Goal: Task Accomplishment & Management: Use online tool/utility

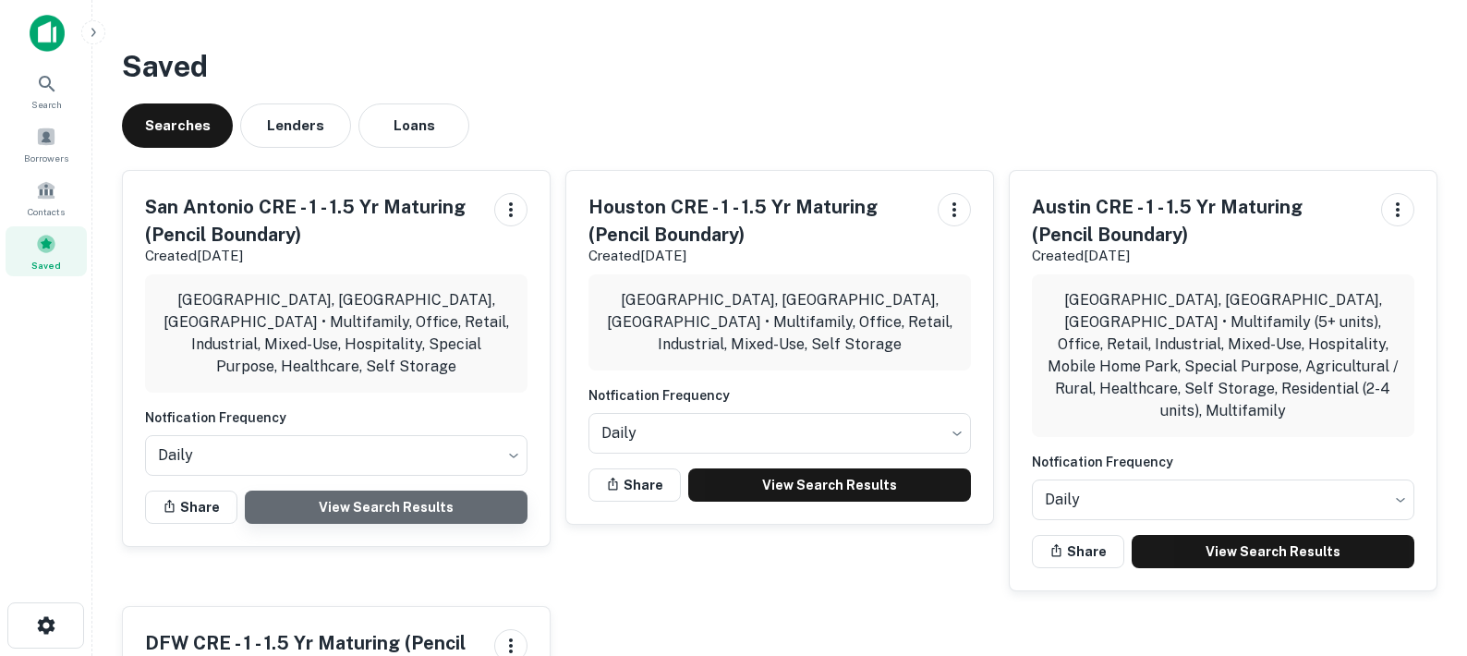
click at [408, 491] on link "View Search Results" at bounding box center [386, 507] width 283 height 33
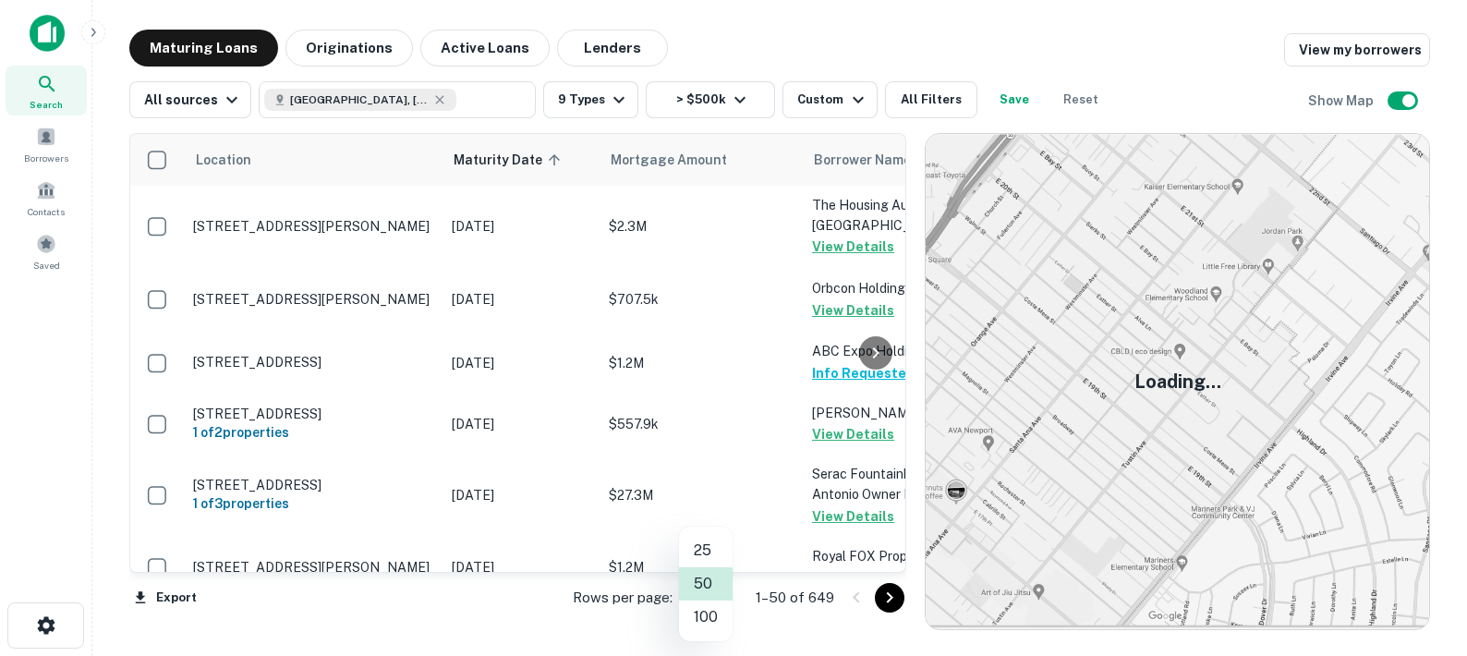
click at [710, 595] on body "Search Borrowers Contacts Saved Maturing Loans Originations Active Loans Lender…" at bounding box center [733, 328] width 1467 height 656
click at [712, 618] on li "100" at bounding box center [706, 617] width 54 height 33
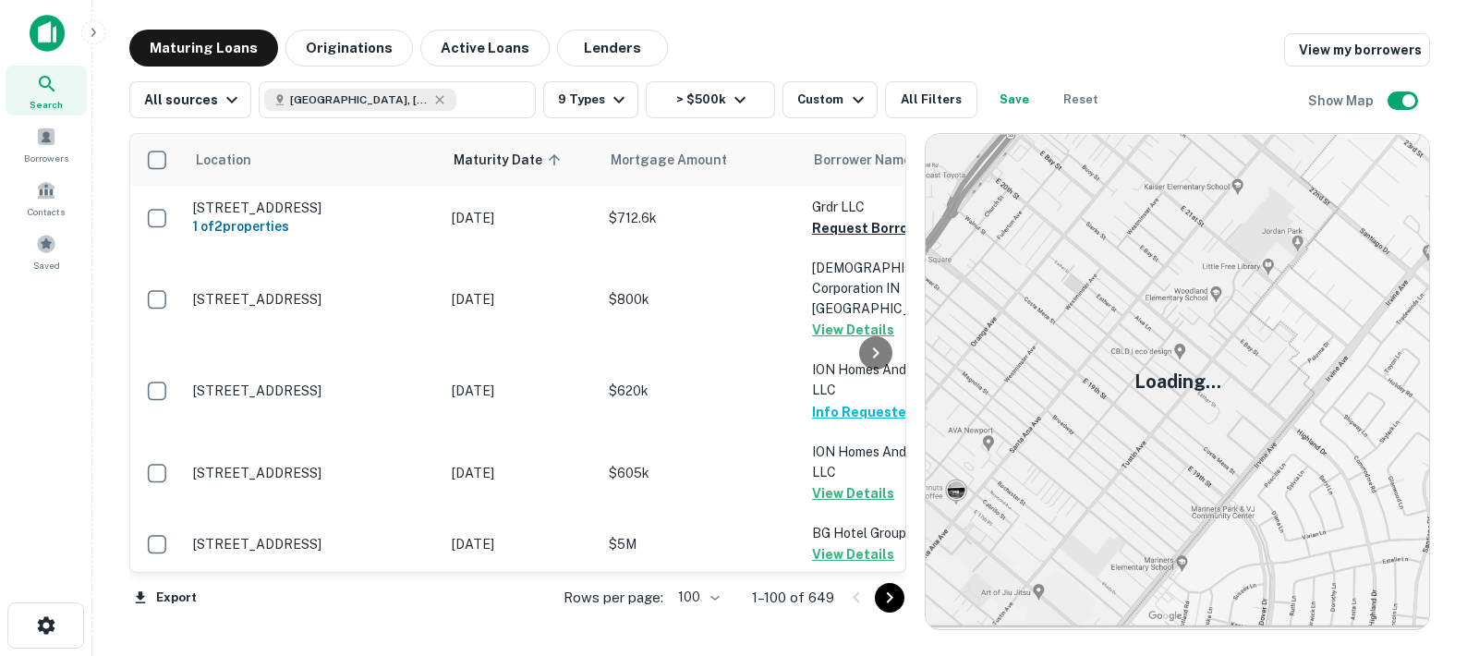
scroll to position [2797, 0]
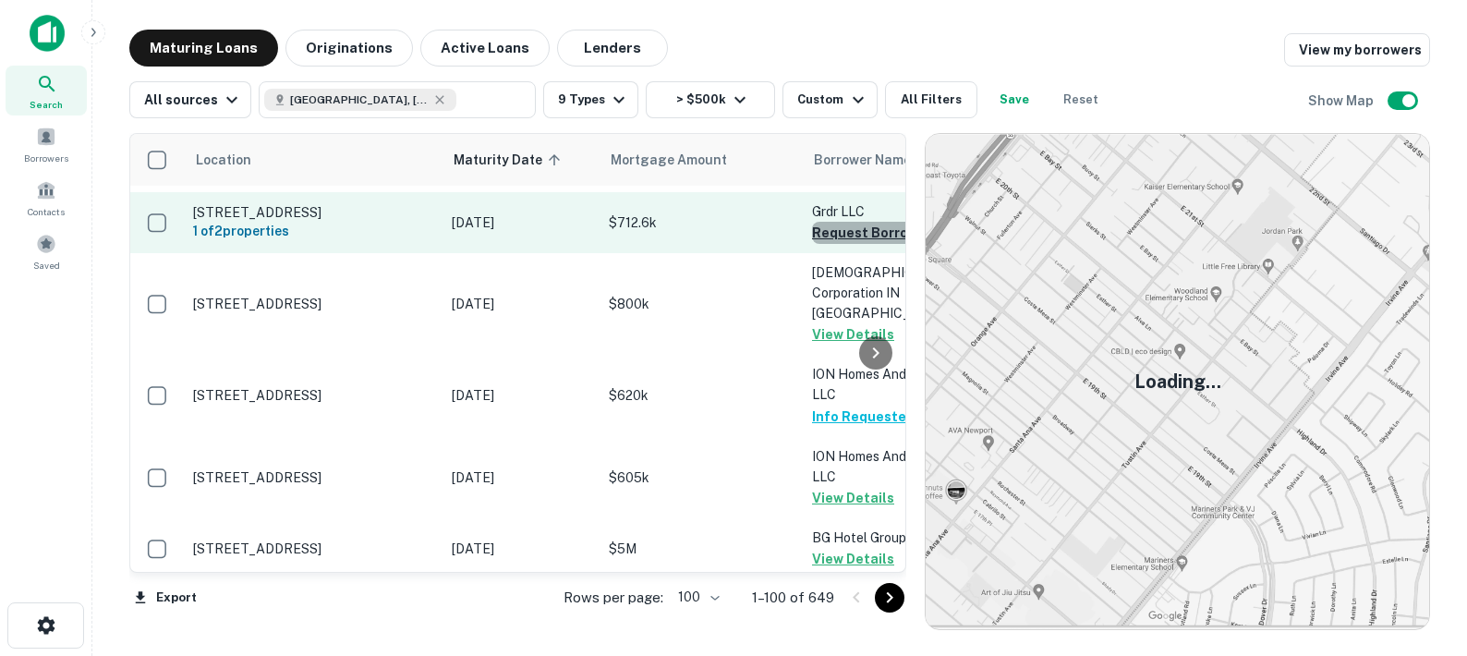
click at [841, 244] on button "Request Borrower Info" at bounding box center [887, 233] width 150 height 22
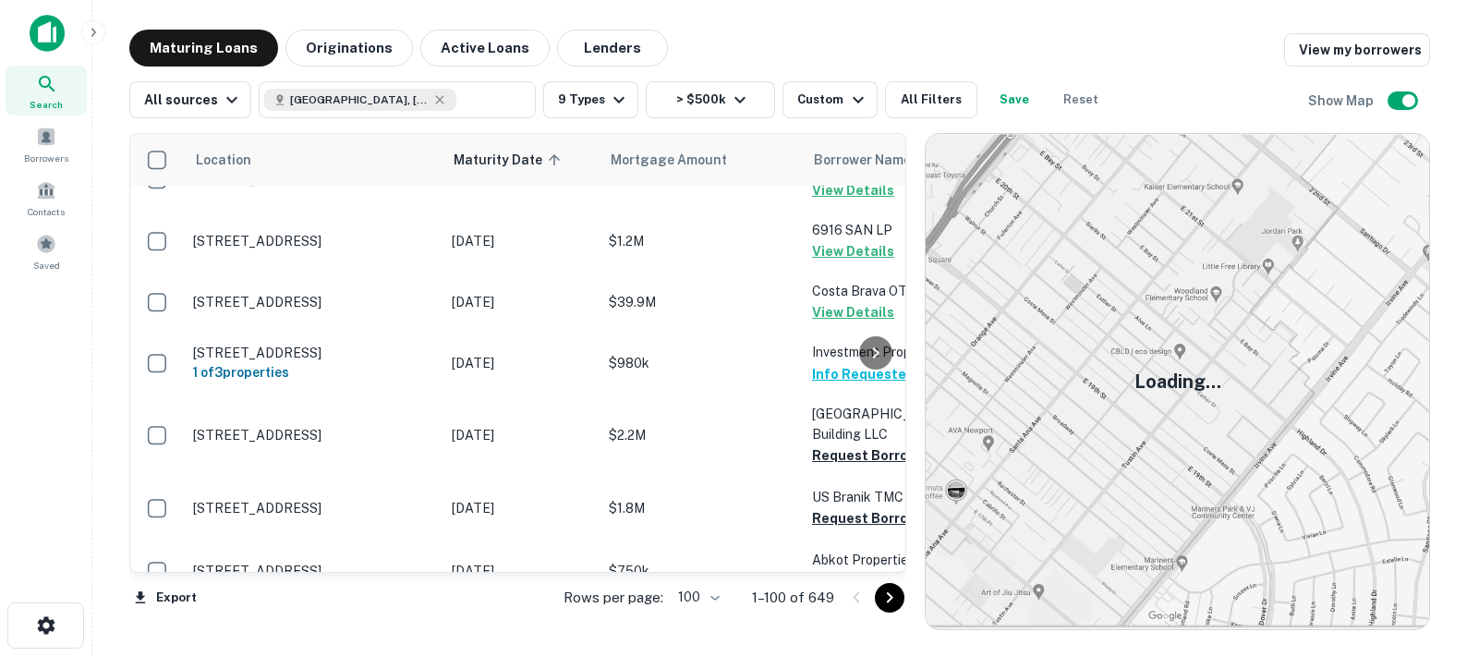
scroll to position [3437, 0]
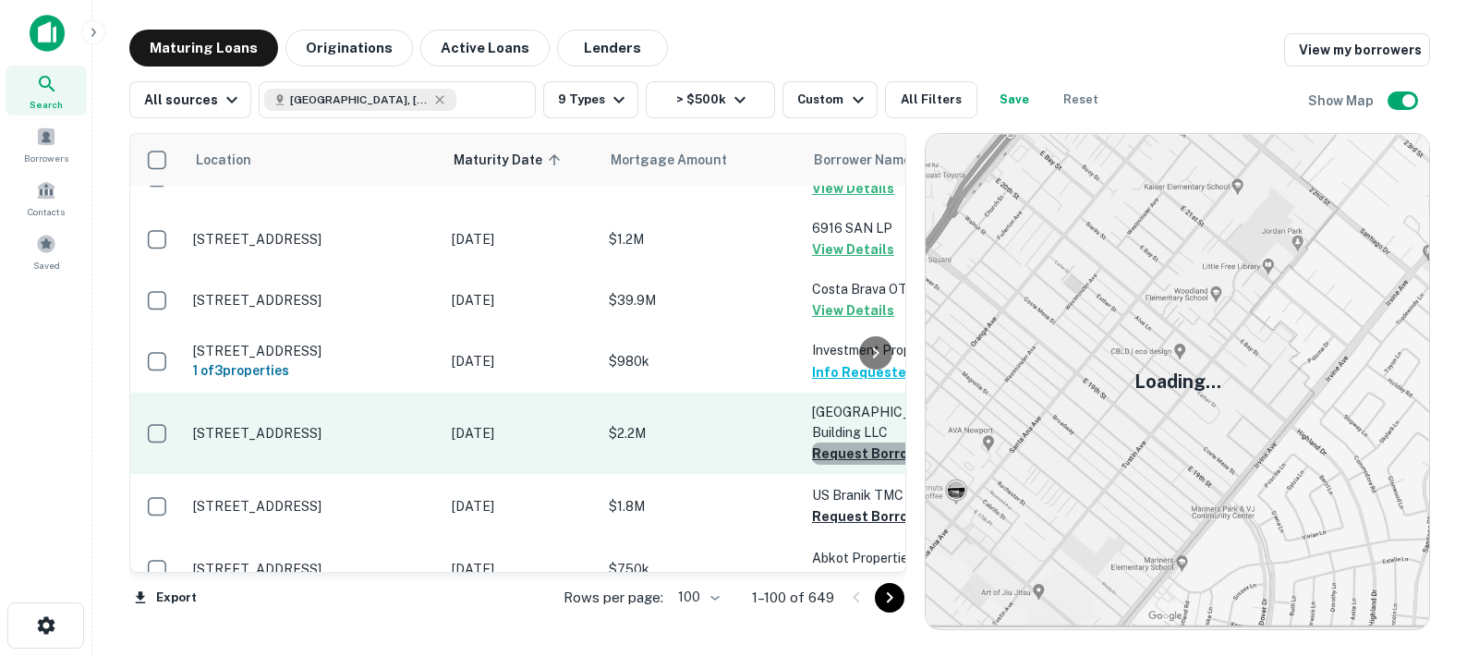
click at [825, 443] on button "Request Borrower Info" at bounding box center [887, 454] width 150 height 22
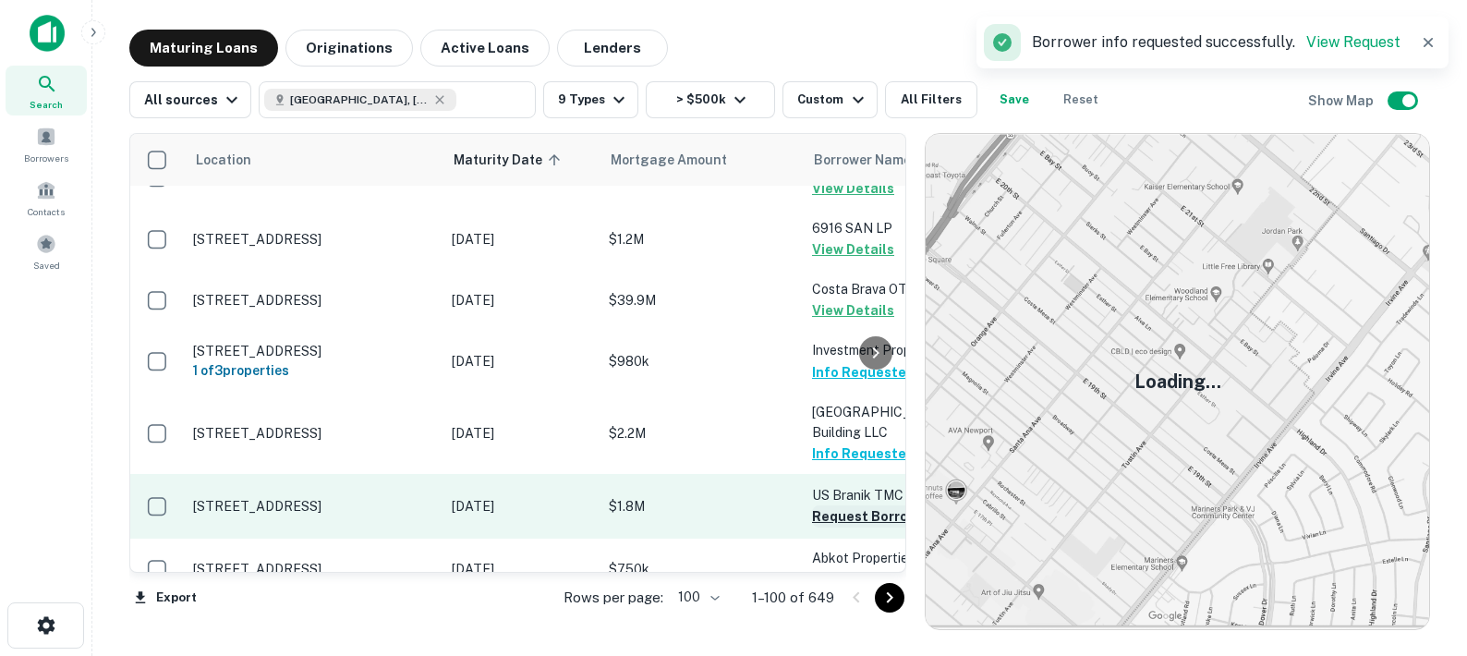
click at [836, 505] on button "Request Borrower Info" at bounding box center [887, 516] width 150 height 22
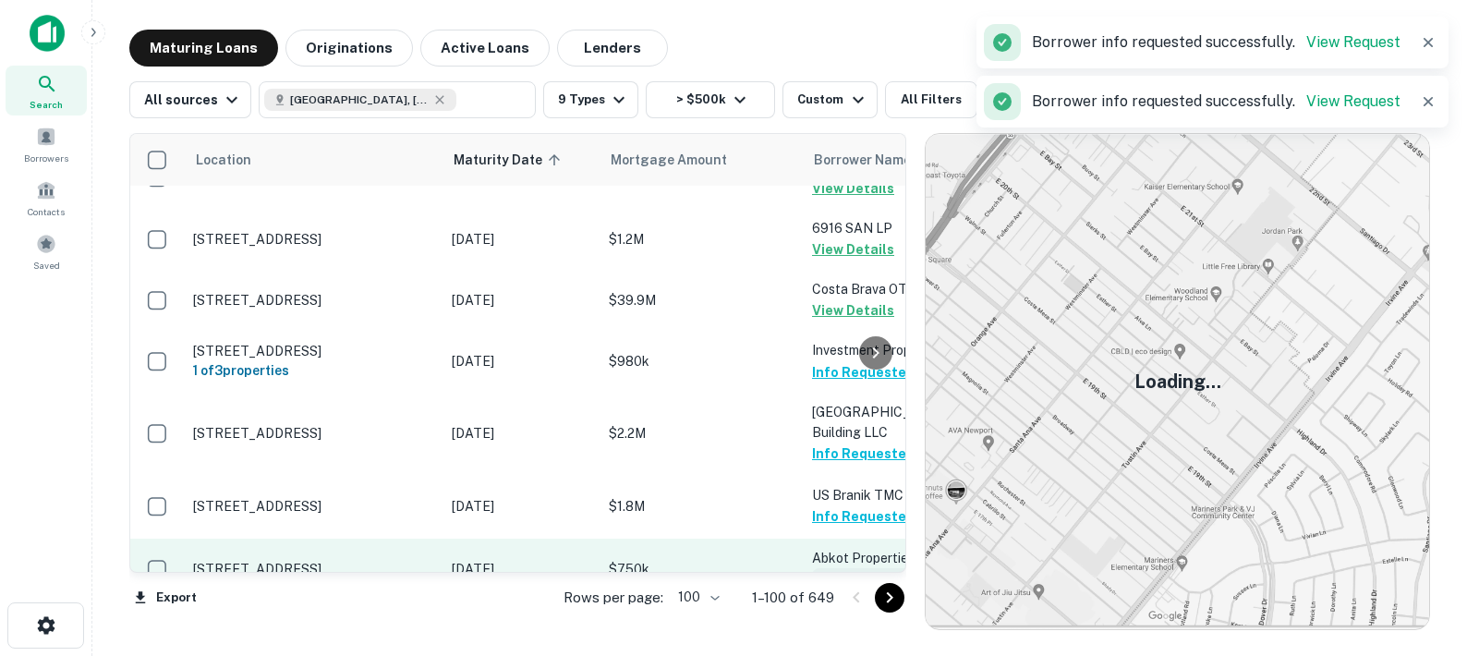
click at [837, 568] on button "Request Borrower Info" at bounding box center [887, 579] width 150 height 22
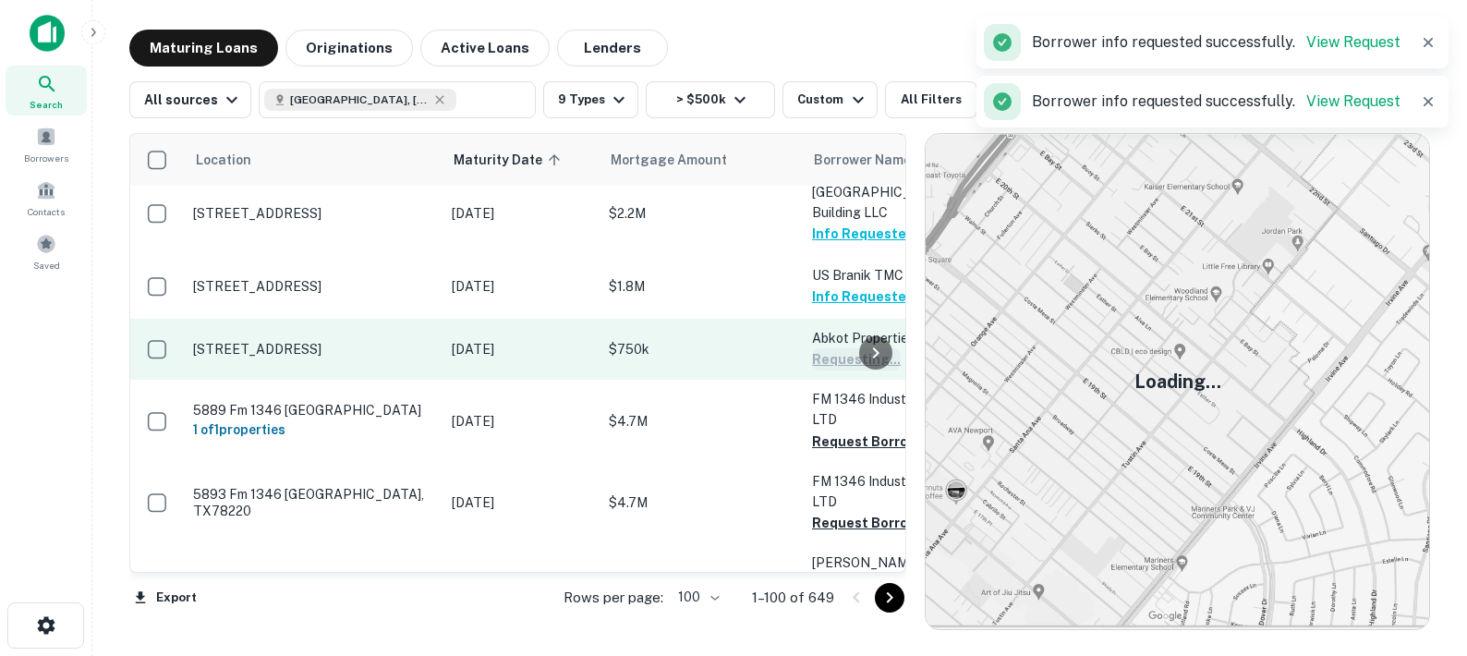
scroll to position [3663, 0]
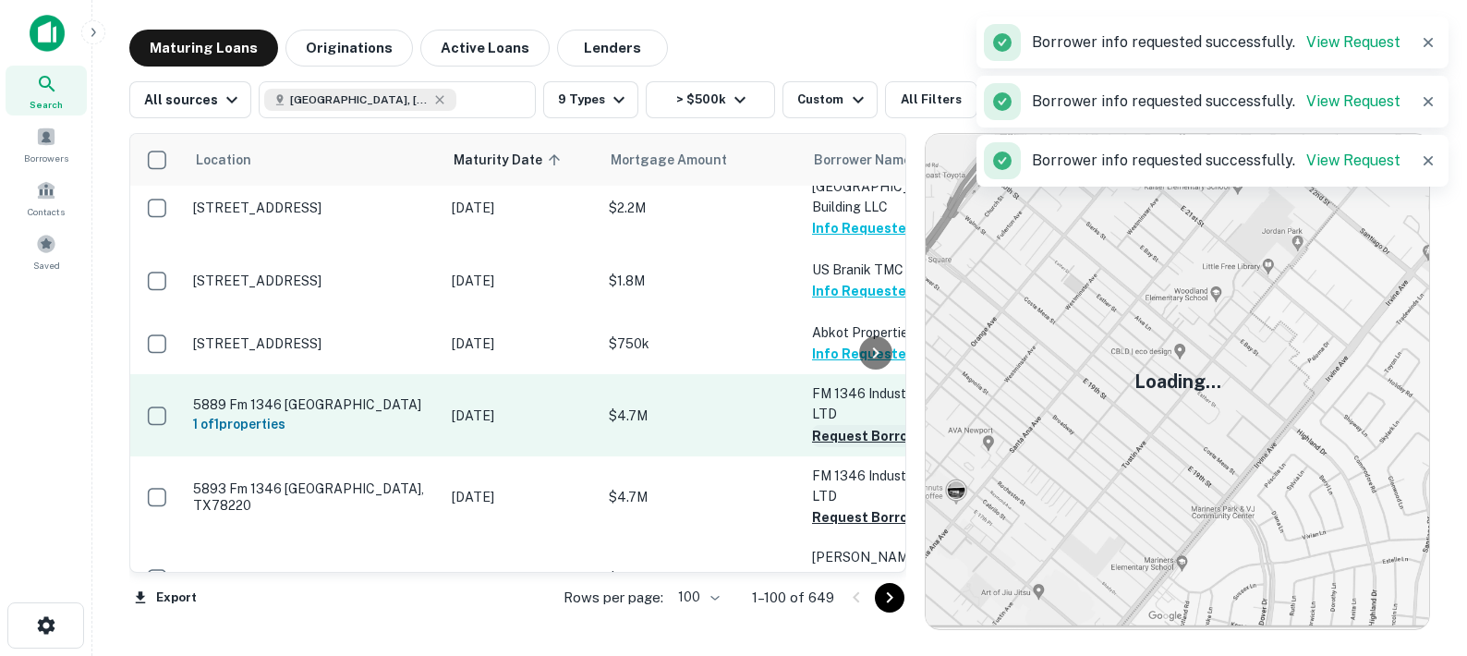
click at [826, 425] on button "Request Borrower Info" at bounding box center [887, 436] width 150 height 22
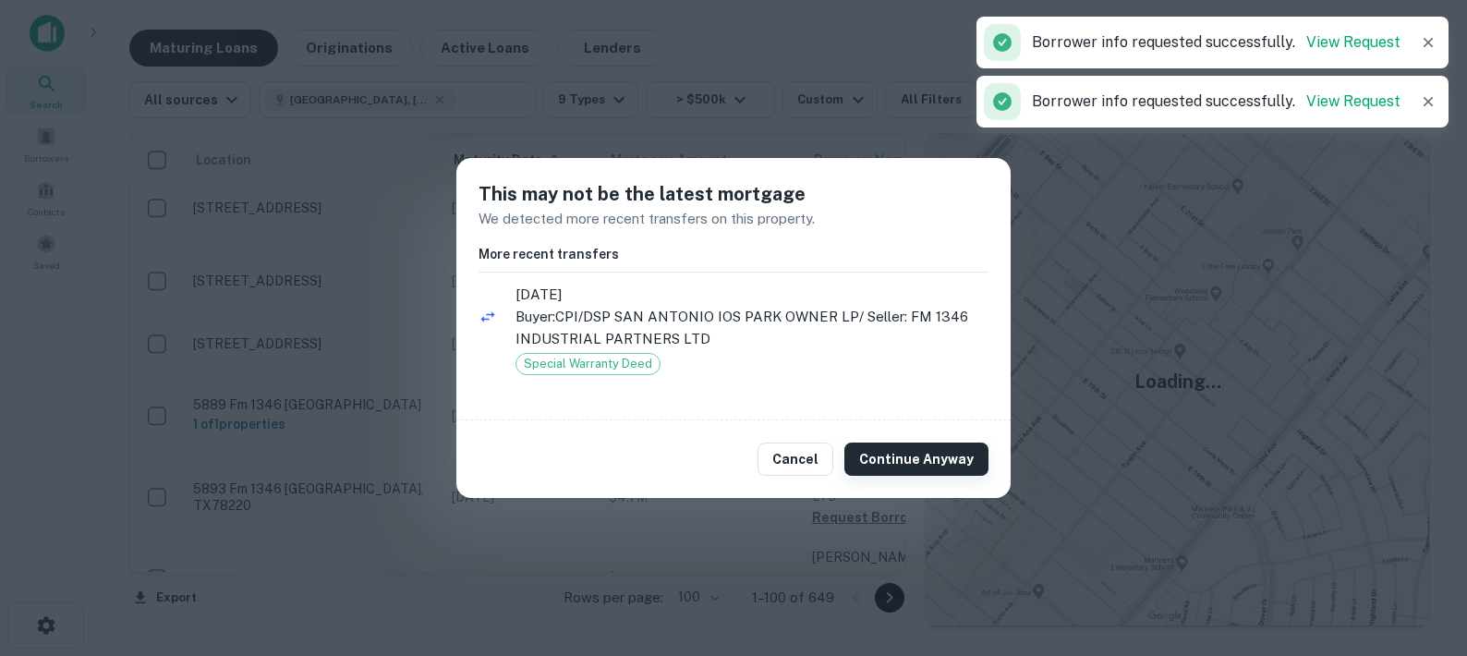
click at [892, 461] on button "Continue Anyway" at bounding box center [917, 459] width 144 height 33
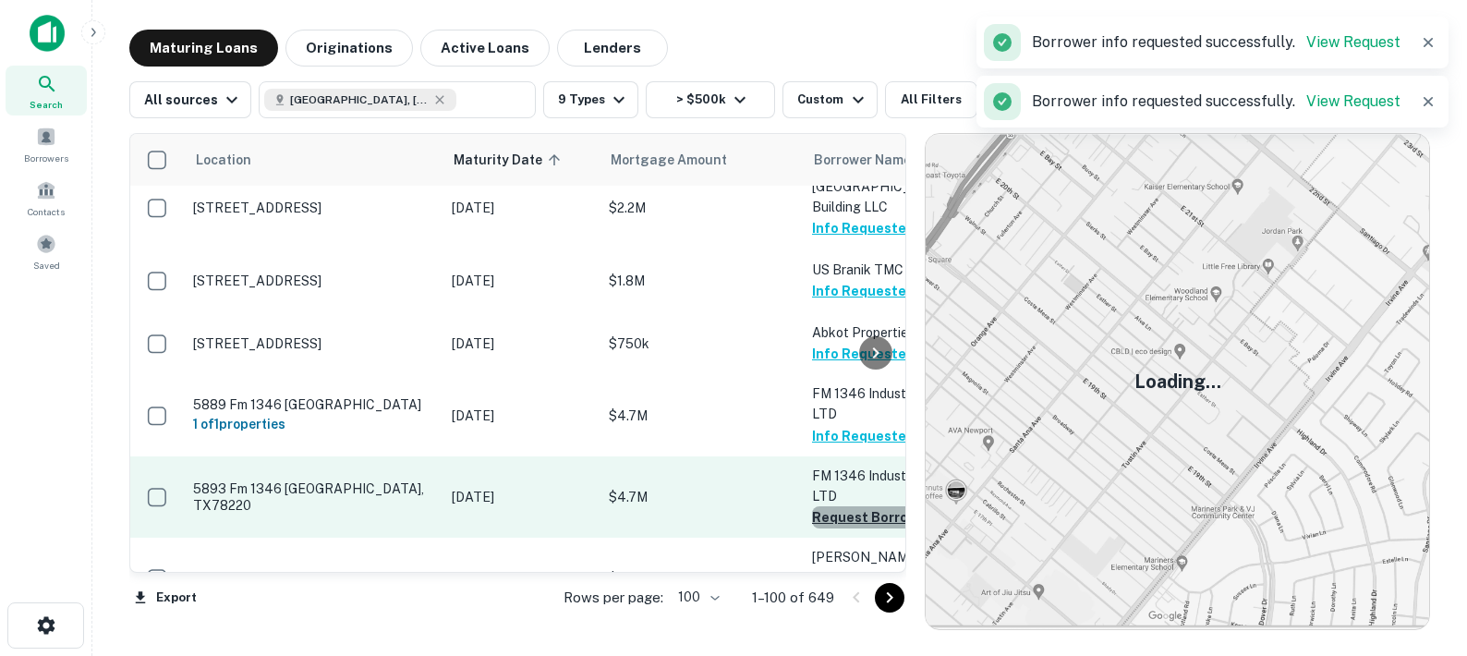
click at [832, 506] on button "Request Borrower Info" at bounding box center [887, 517] width 150 height 22
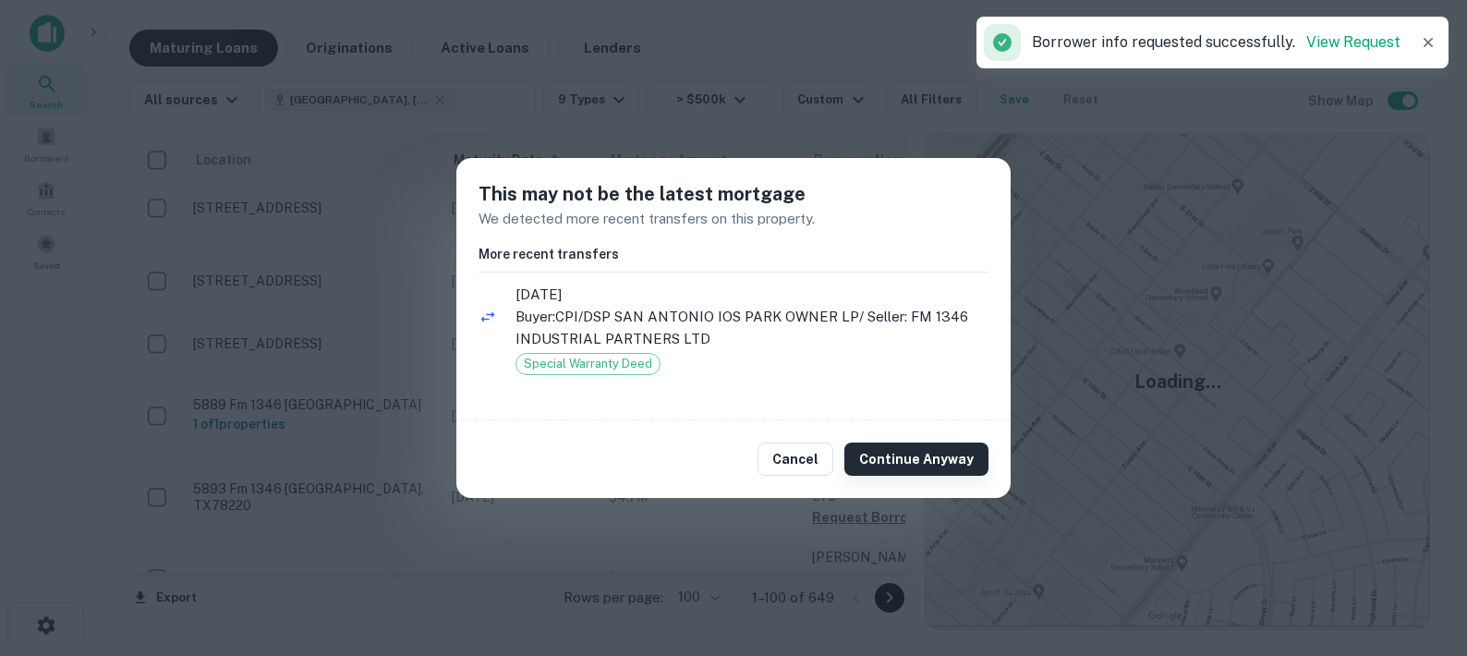
click at [908, 460] on button "Continue Anyway" at bounding box center [917, 459] width 144 height 33
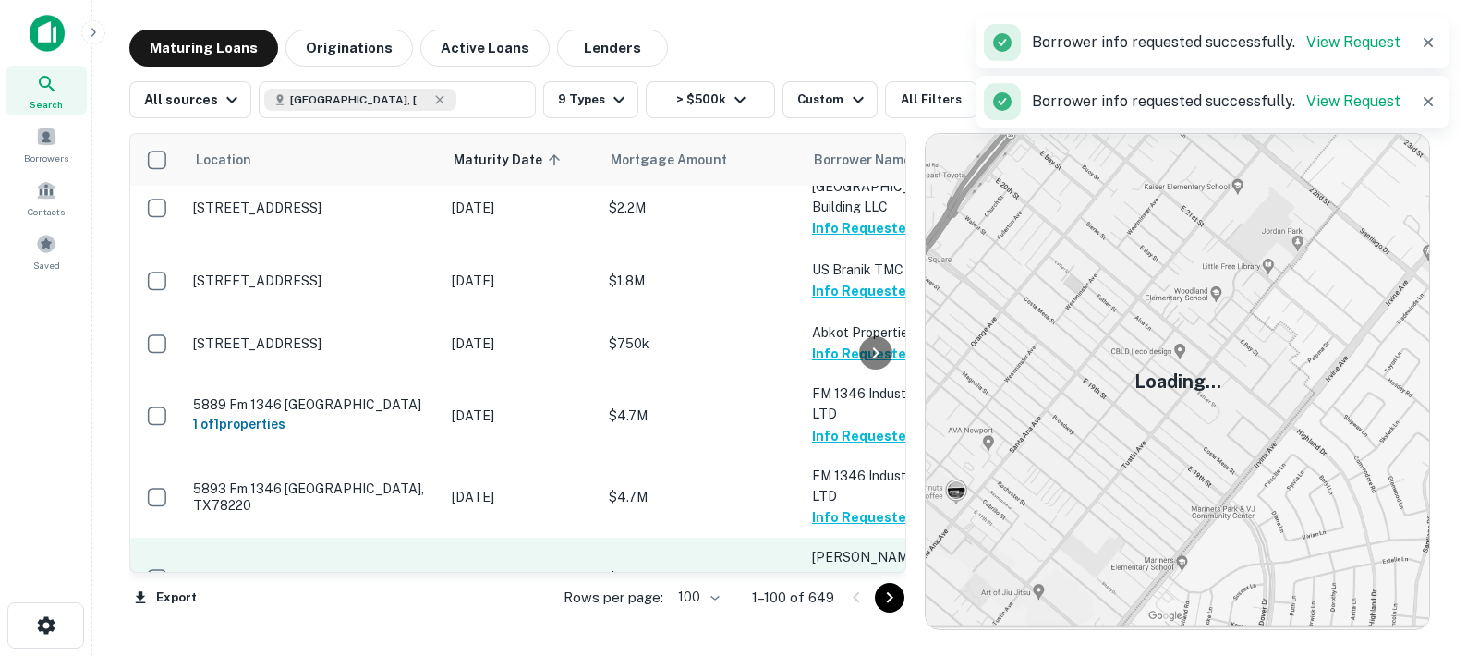
click at [831, 589] on button "Request Borrower Info" at bounding box center [887, 600] width 150 height 22
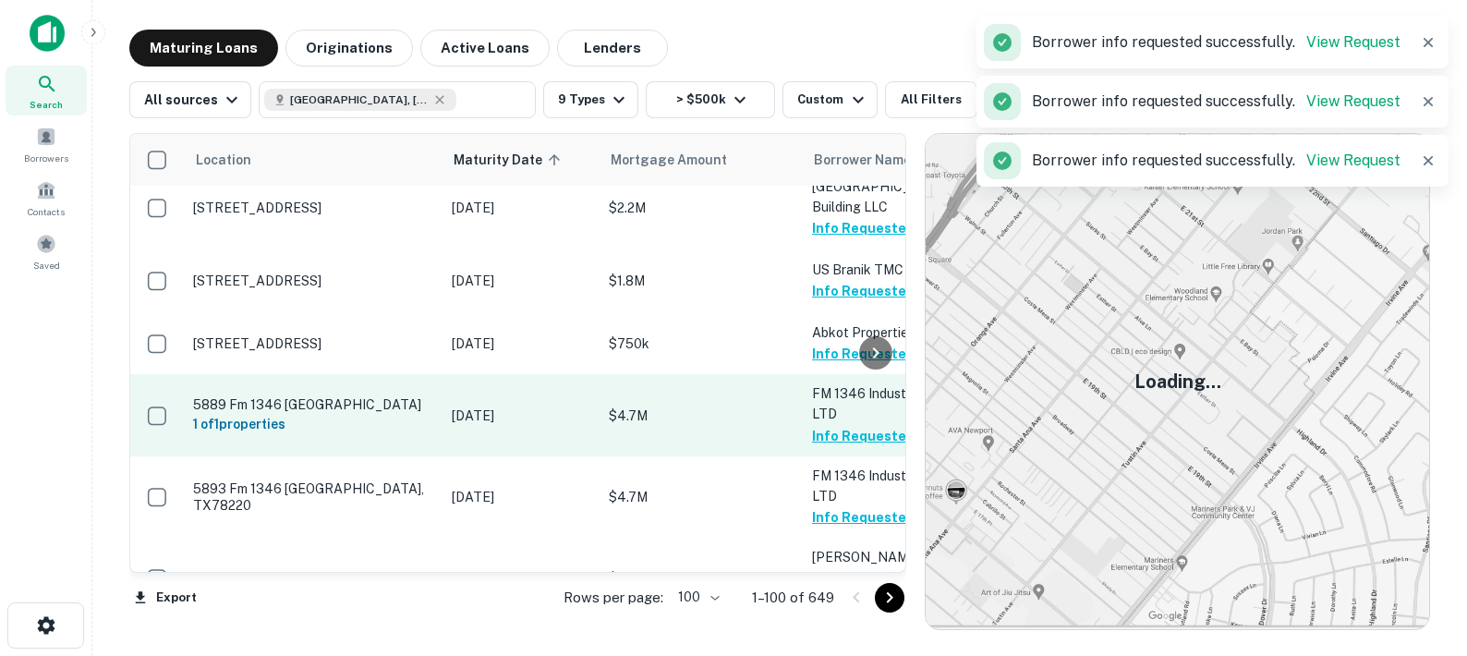
scroll to position [3867, 0]
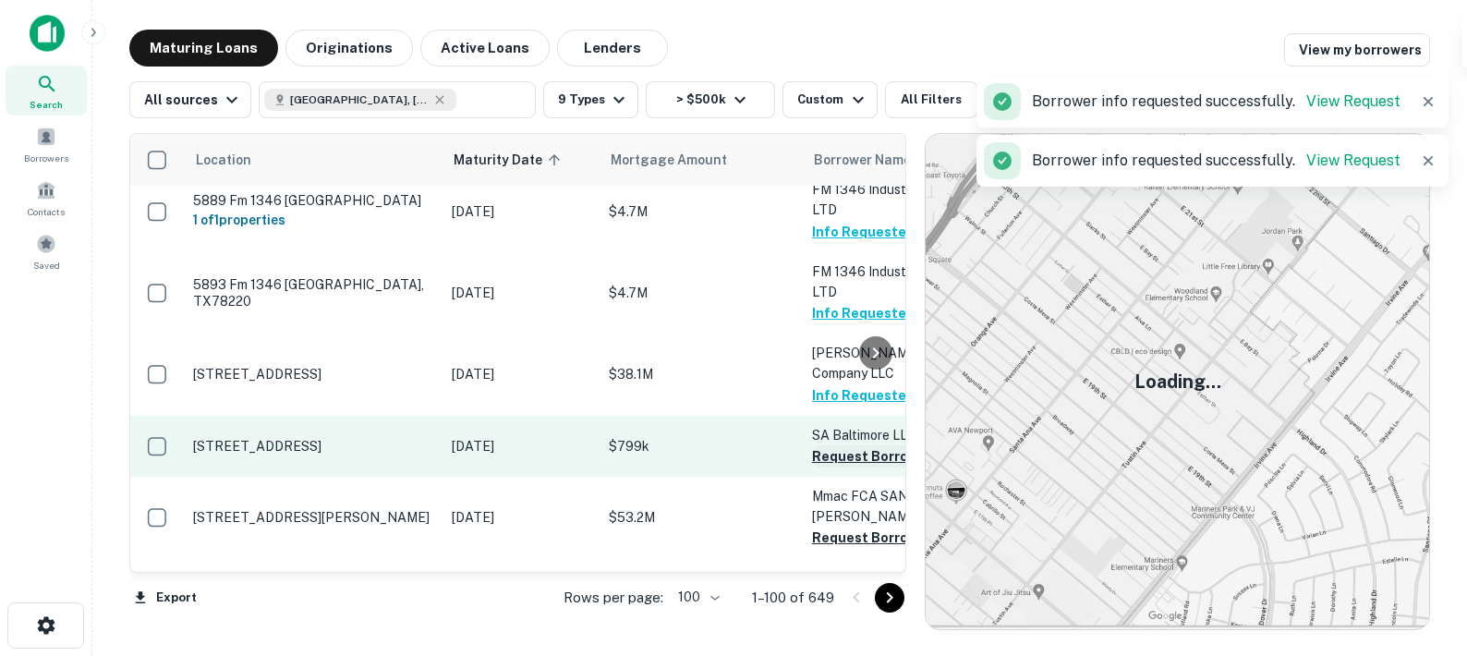
click at [825, 445] on button "Request Borrower Info" at bounding box center [887, 456] width 150 height 22
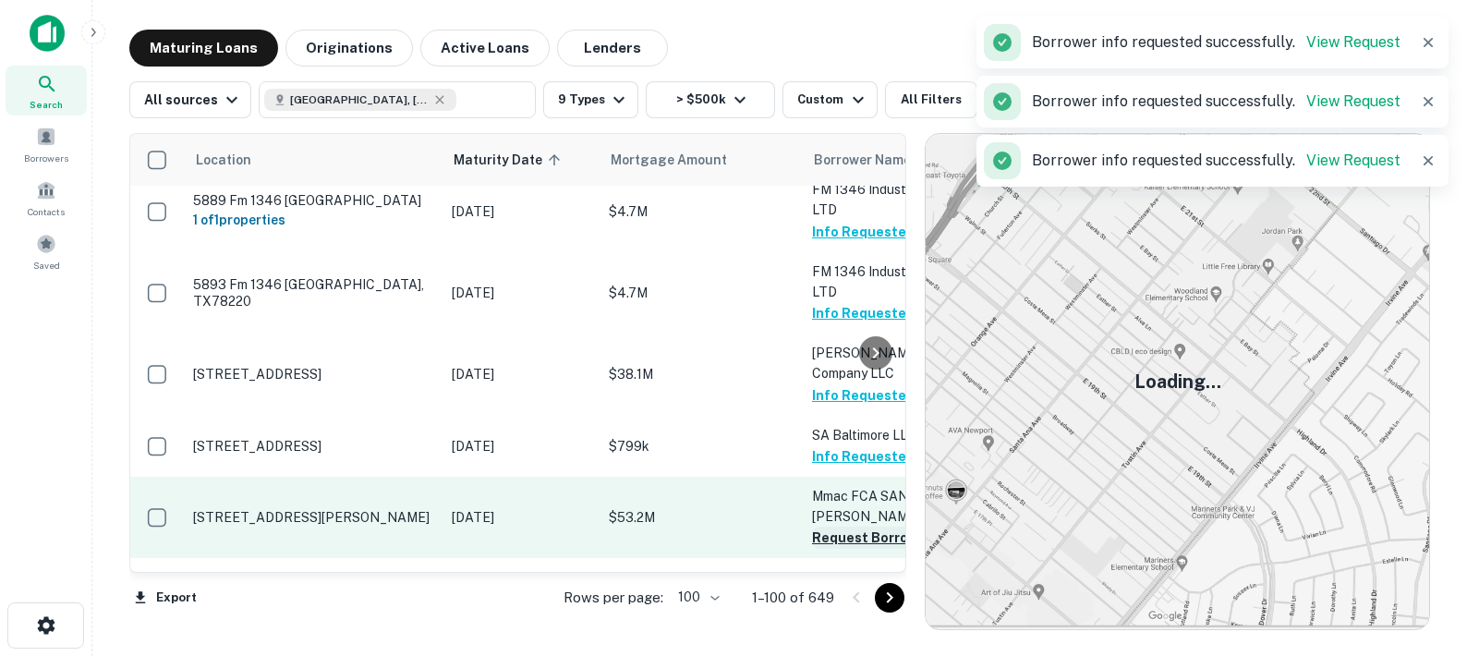
click at [855, 527] on button "Request Borrower Info" at bounding box center [887, 538] width 150 height 22
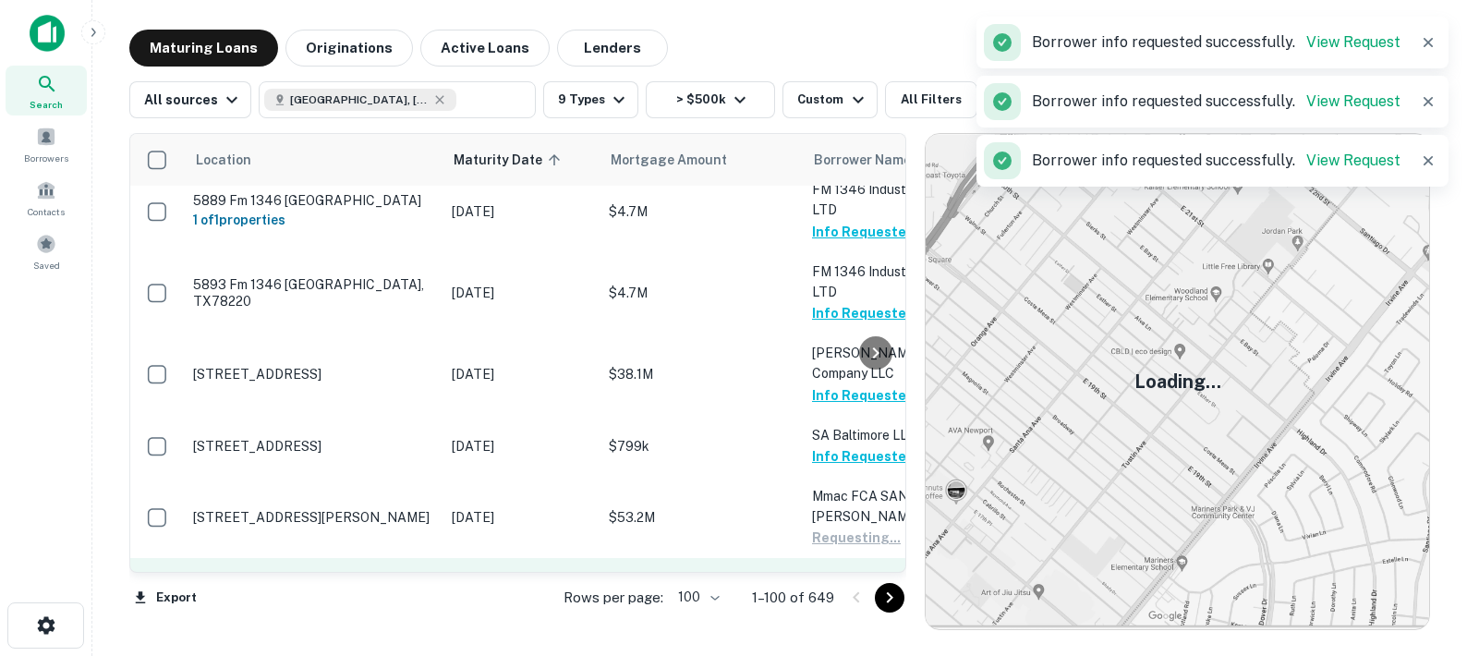
click at [847, 589] on button "Request Borrower Info" at bounding box center [887, 600] width 150 height 22
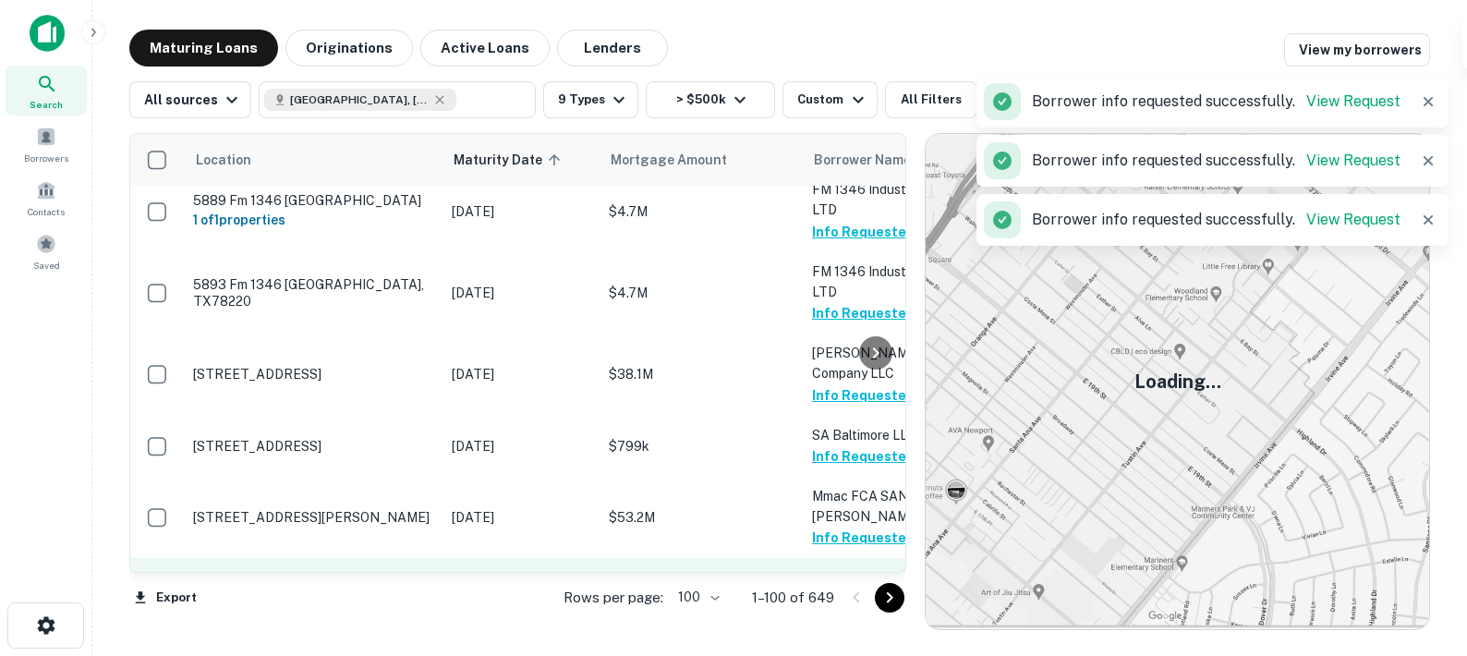
scroll to position [4100, 0]
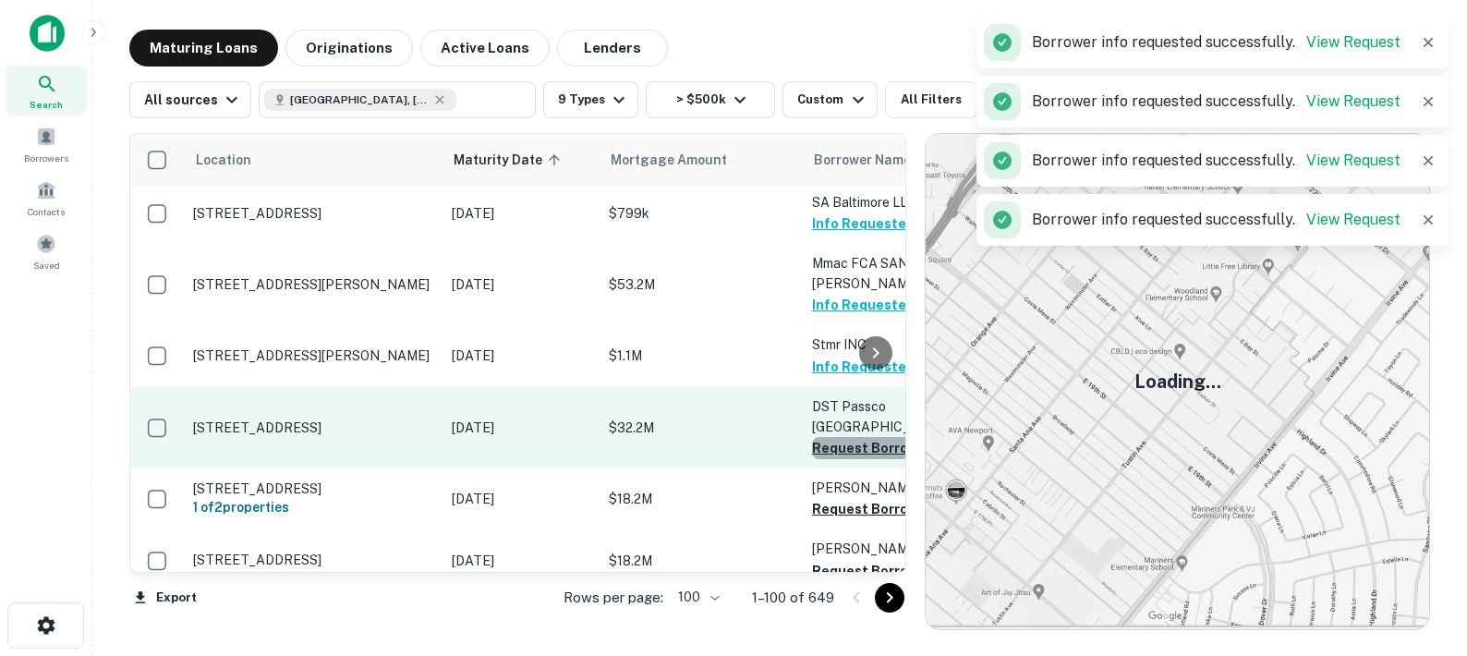
click at [832, 437] on button "Request Borrower Info" at bounding box center [887, 448] width 150 height 22
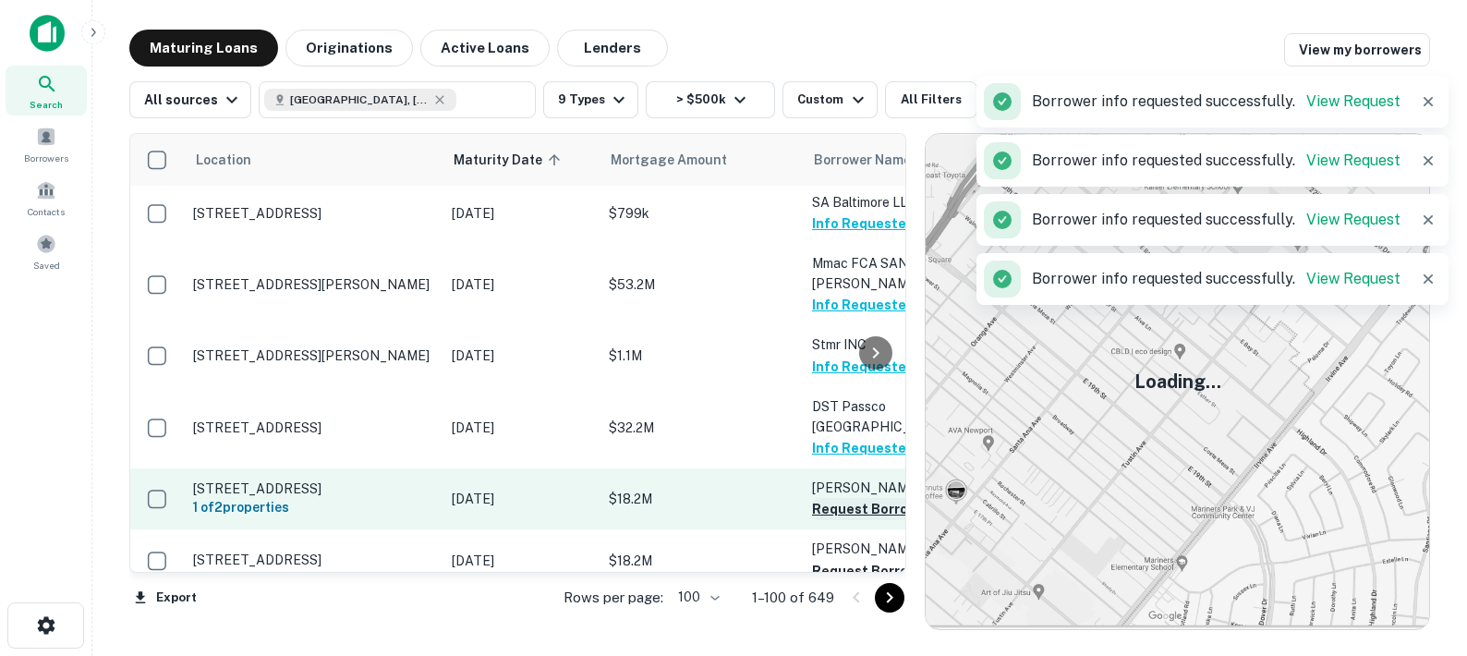
click at [846, 498] on button "Request Borrower Info" at bounding box center [887, 509] width 150 height 22
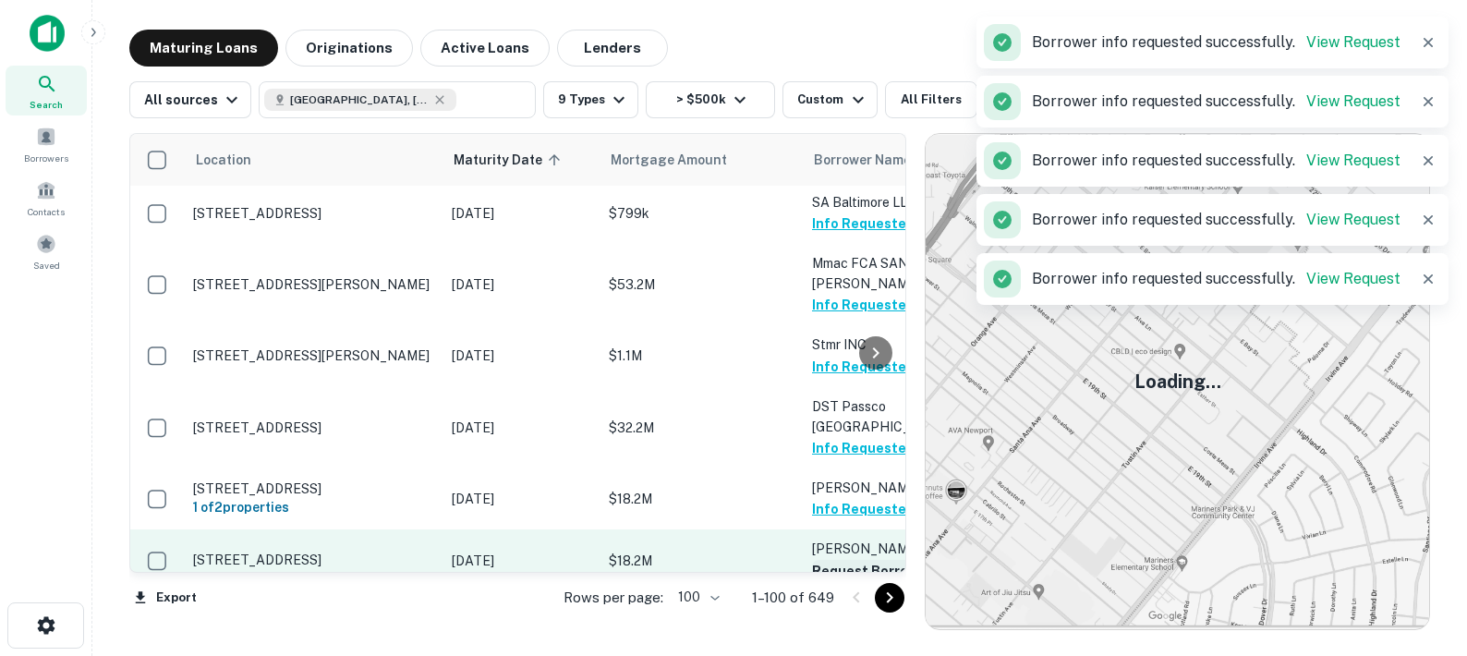
click at [846, 560] on button "Request Borrower Info" at bounding box center [887, 571] width 150 height 22
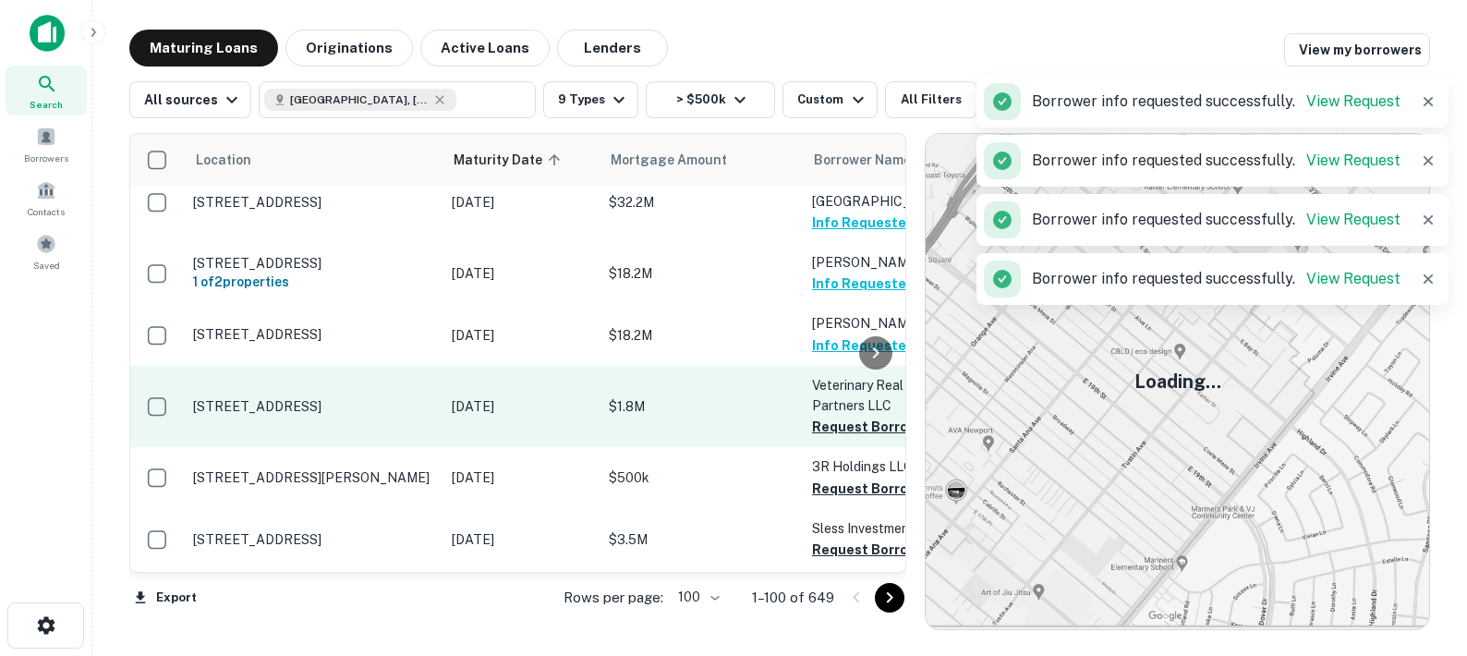
scroll to position [4332, 0]
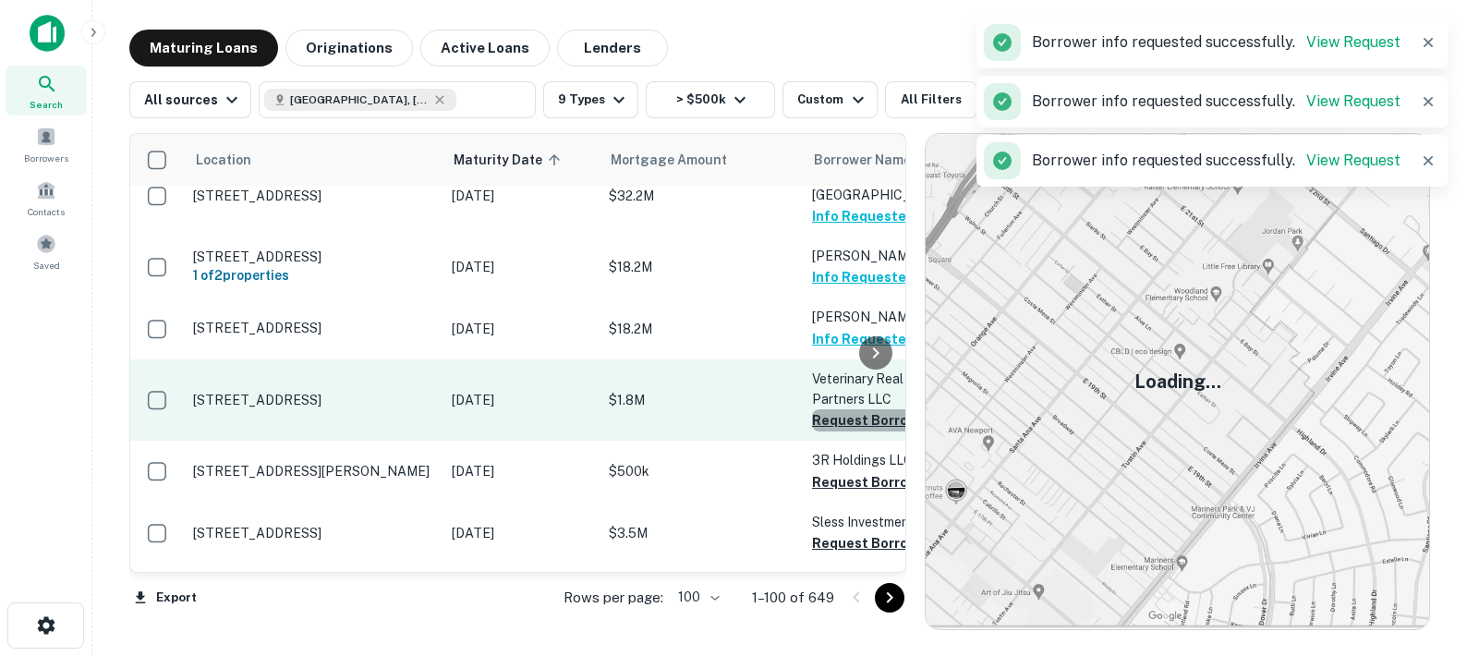
click at [833, 409] on button "Request Borrower Info" at bounding box center [887, 420] width 150 height 22
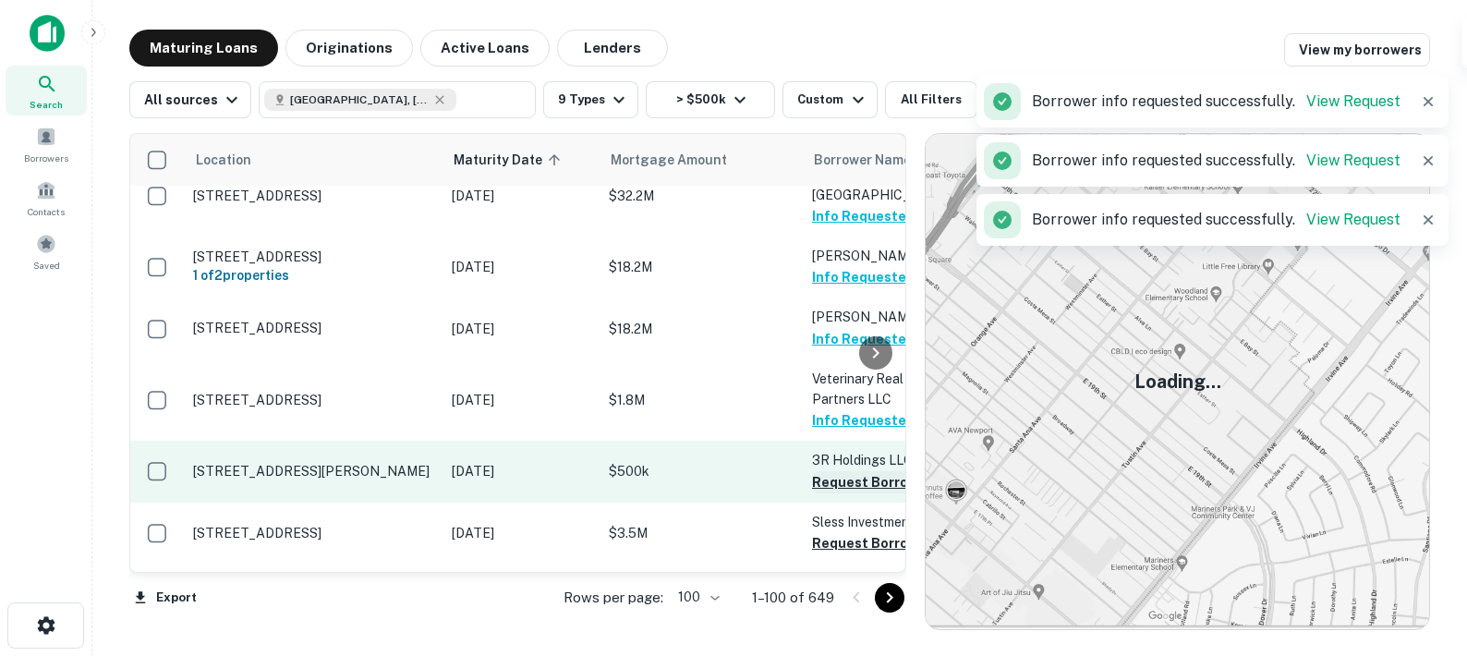
click at [843, 471] on button "Request Borrower Info" at bounding box center [887, 482] width 150 height 22
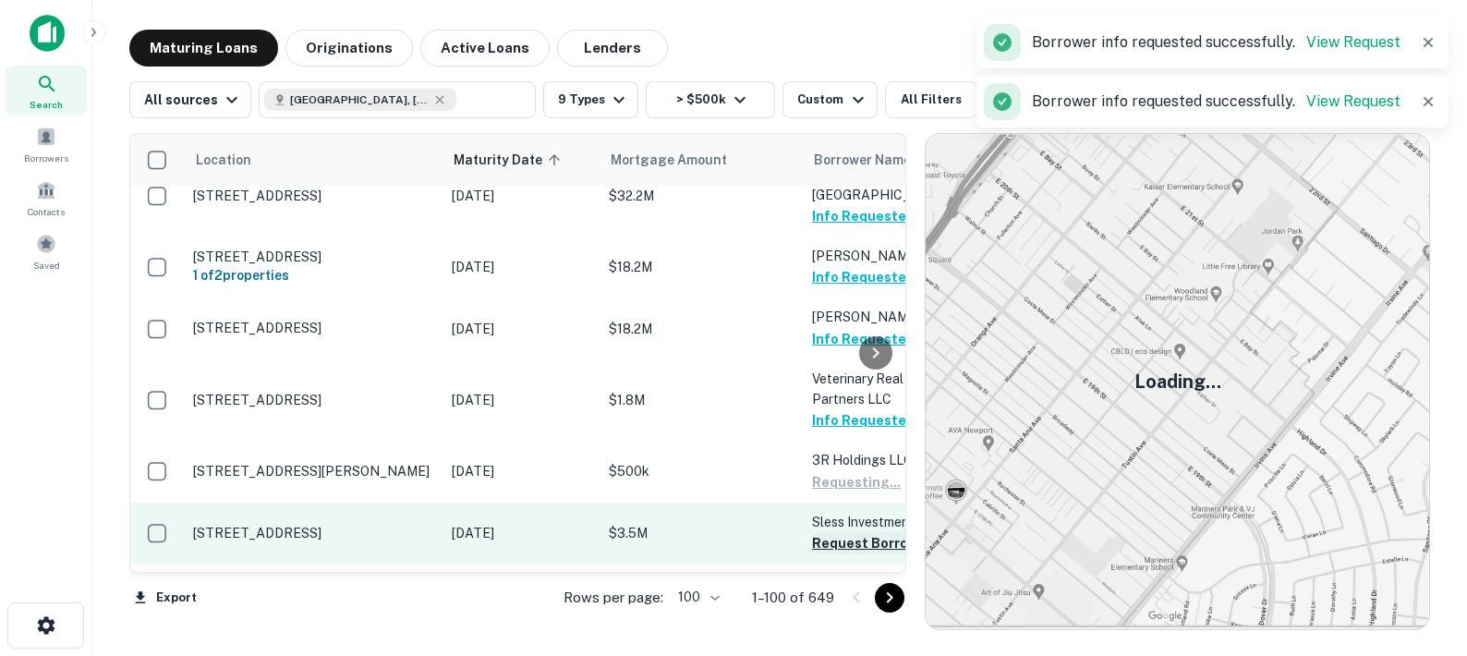
click at [841, 532] on button "Request Borrower Info" at bounding box center [887, 543] width 150 height 22
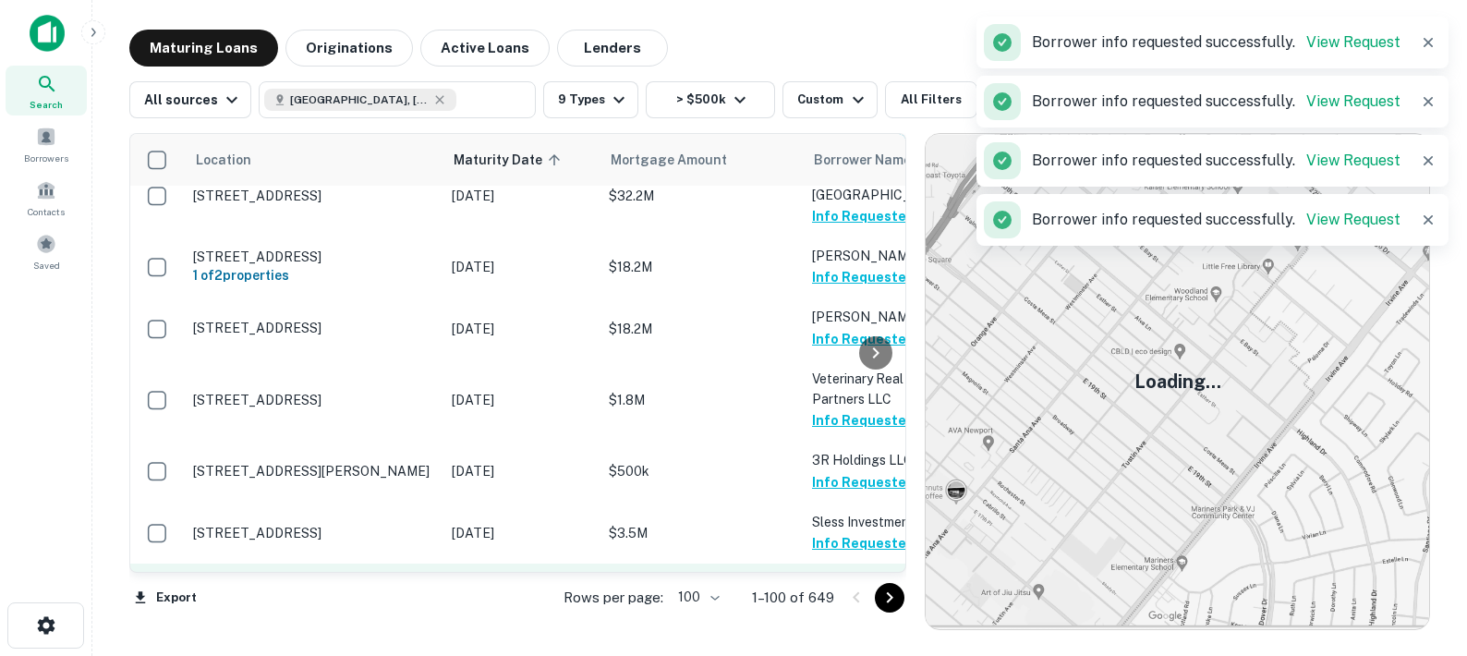
click at [841, 614] on button "Request Borrower Info" at bounding box center [887, 625] width 150 height 22
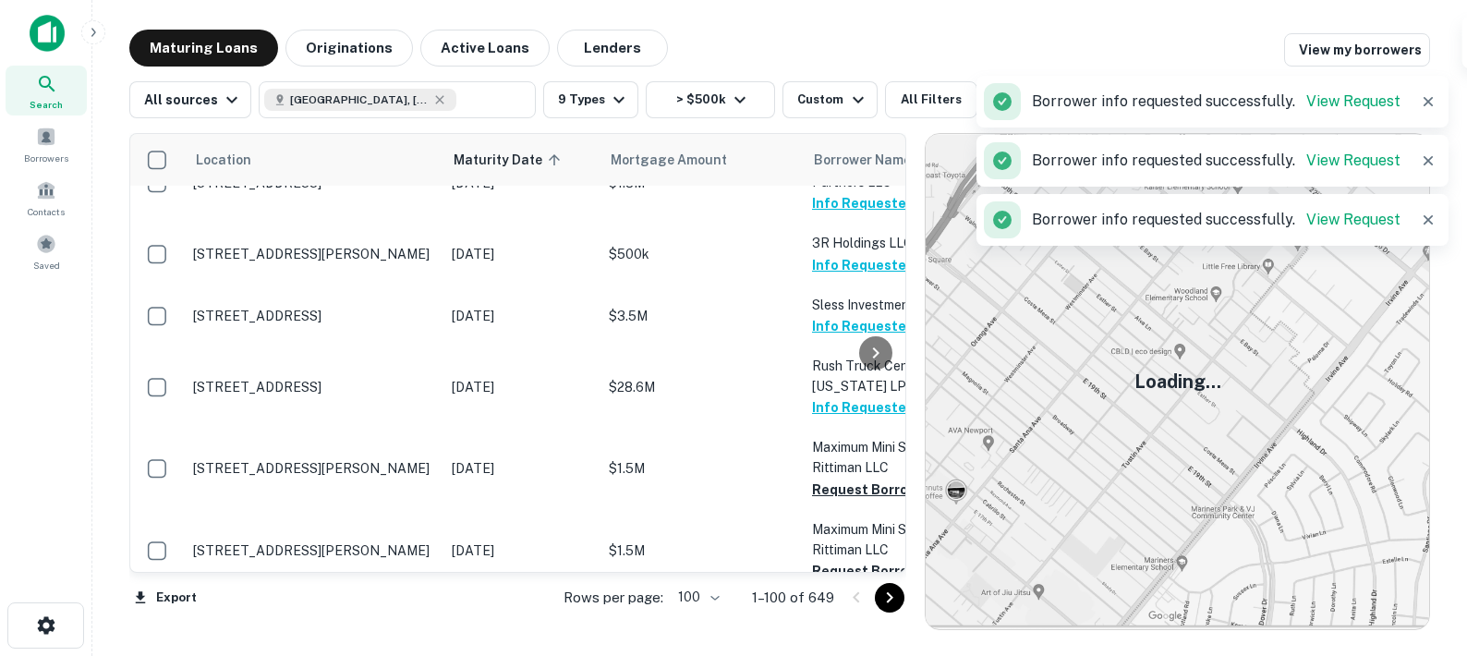
scroll to position [4551, 0]
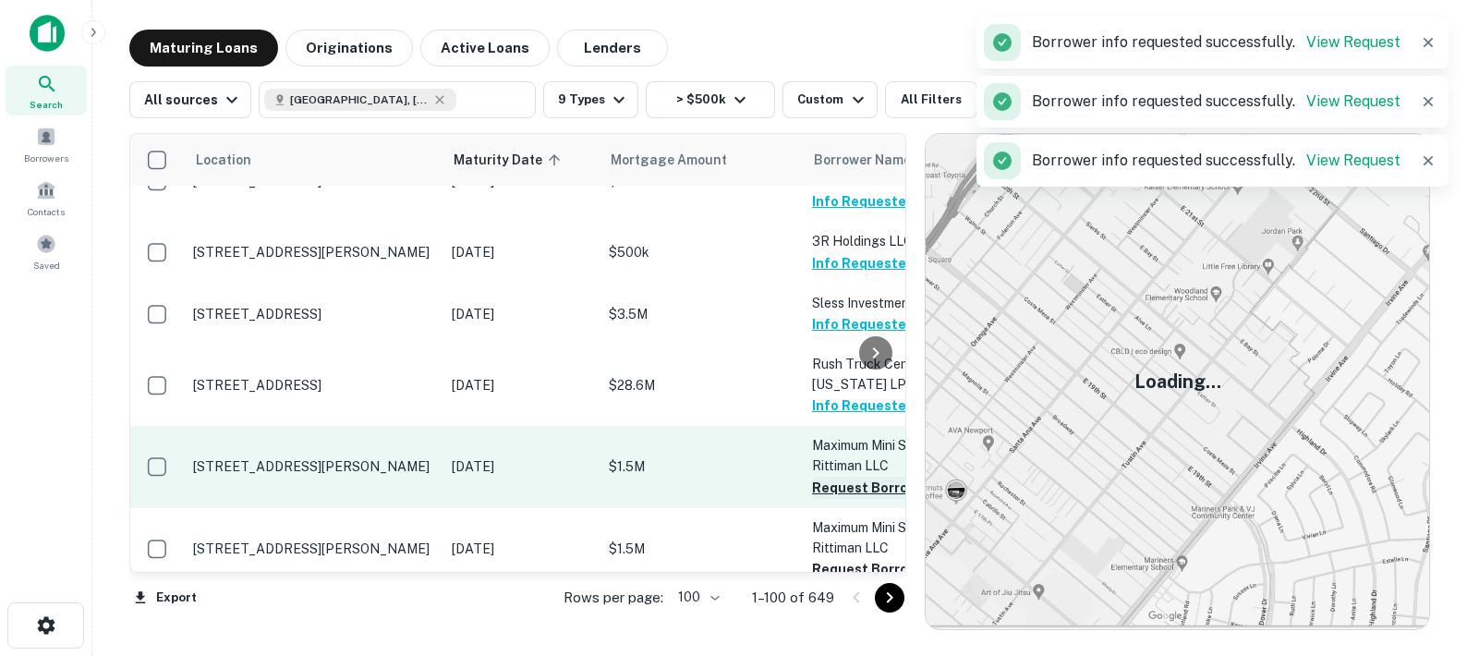
click at [851, 477] on button "Request Borrower Info" at bounding box center [887, 488] width 150 height 22
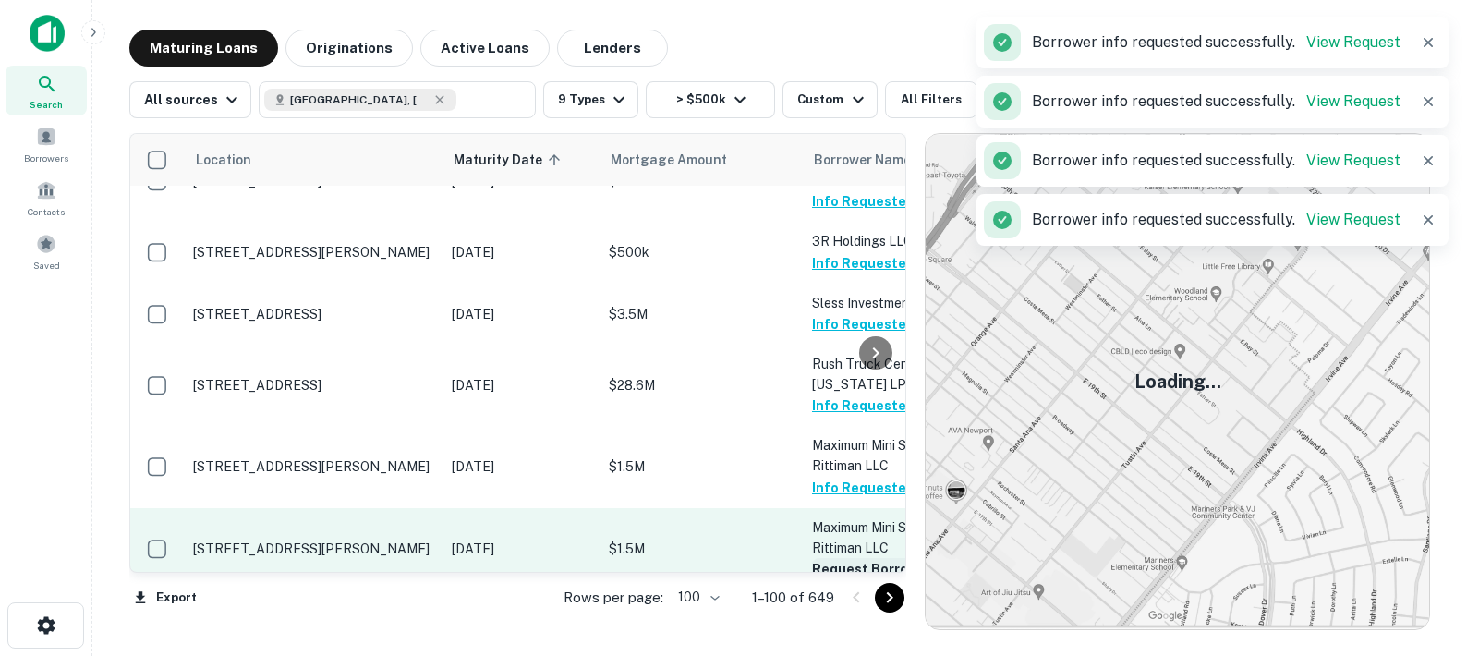
click at [840, 558] on button "Request Borrower Info" at bounding box center [887, 569] width 150 height 22
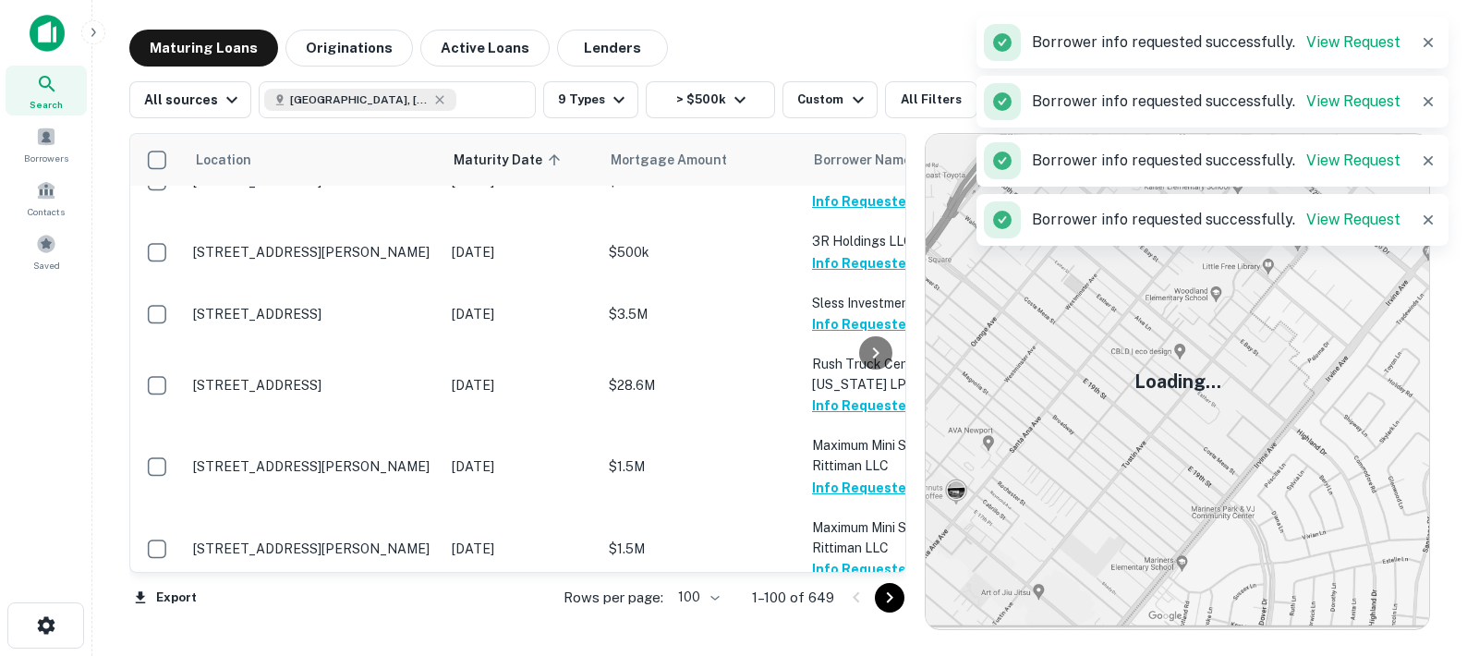
click at [841, 639] on button "Request Borrower Info" at bounding box center [887, 650] width 150 height 22
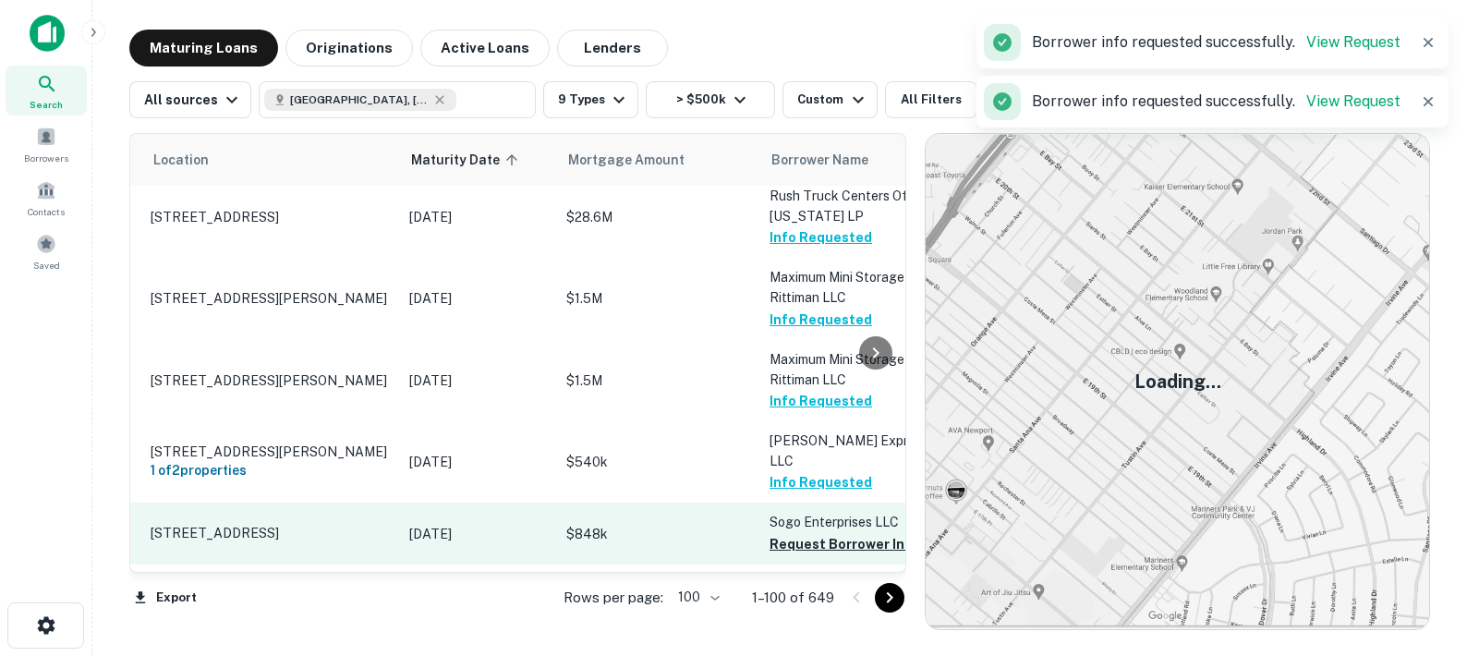
scroll to position [4719, 19]
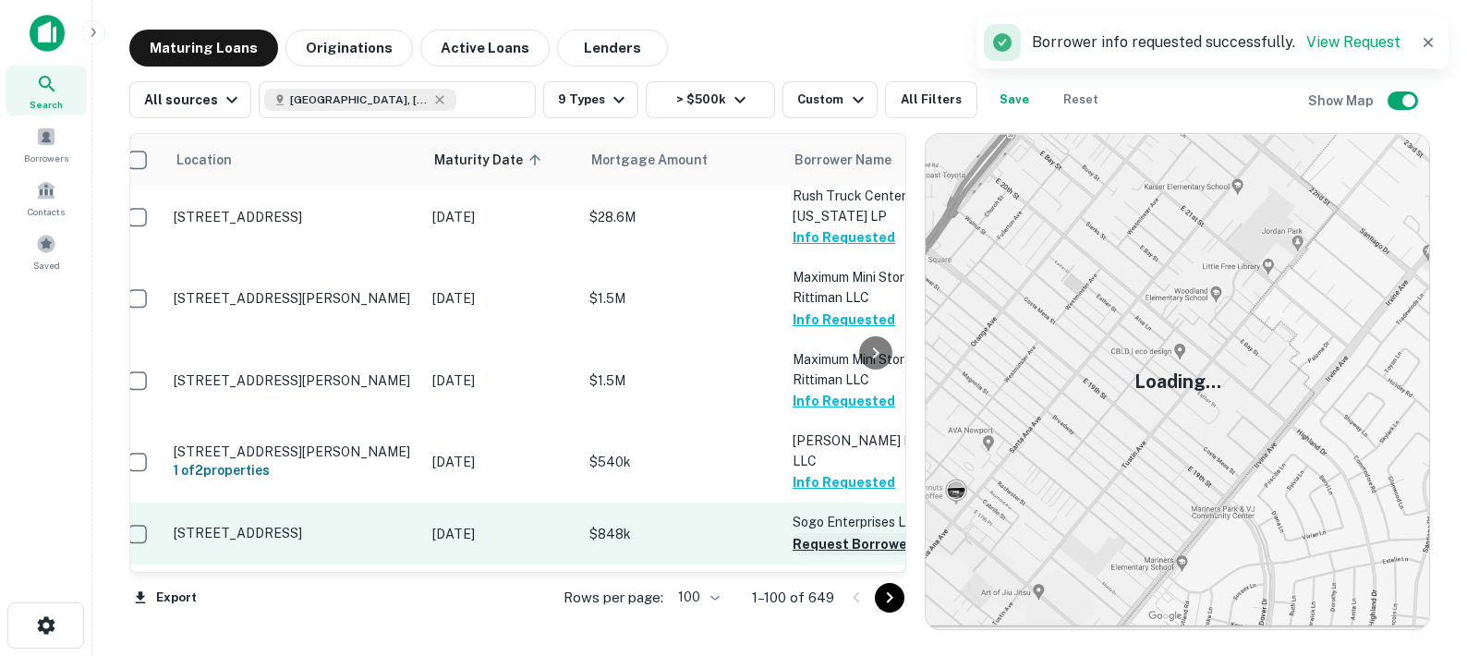
click at [825, 533] on button "Request Borrower Info" at bounding box center [868, 544] width 150 height 22
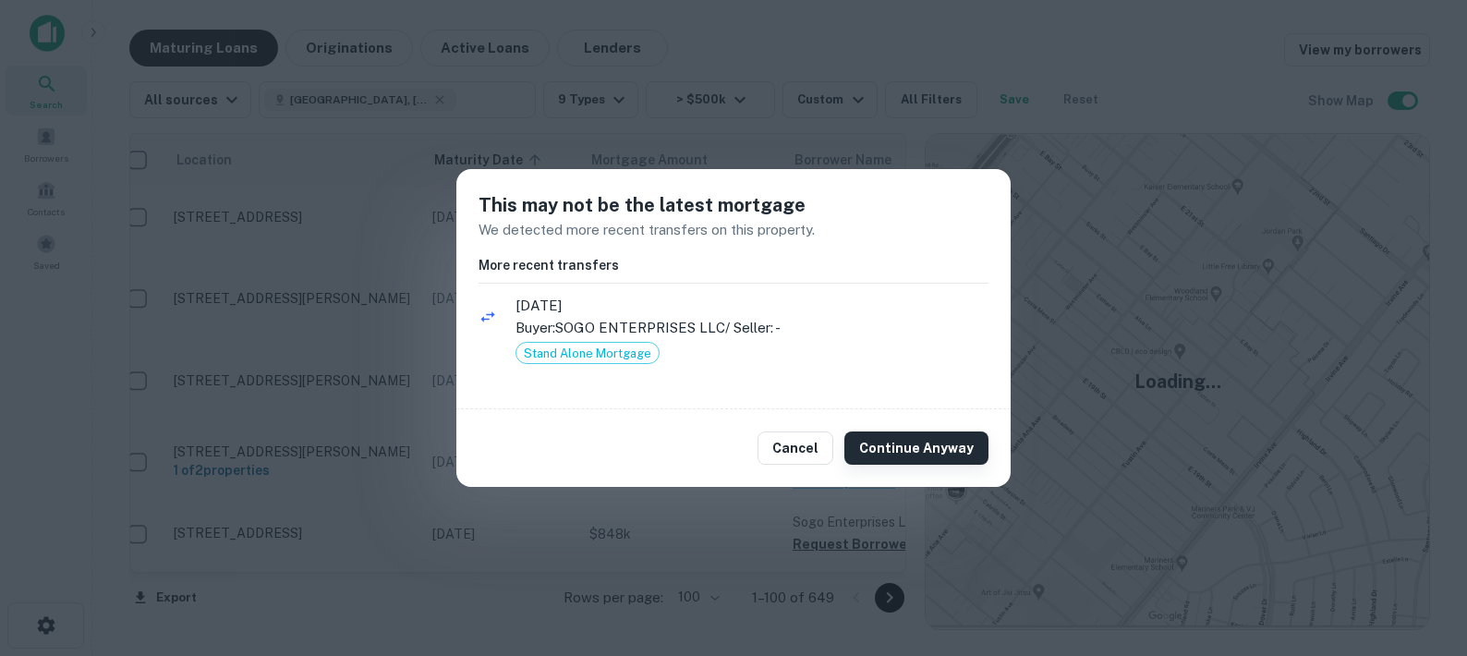
click at [888, 437] on button "Continue Anyway" at bounding box center [917, 448] width 144 height 33
